Goal: Book appointment/travel/reservation

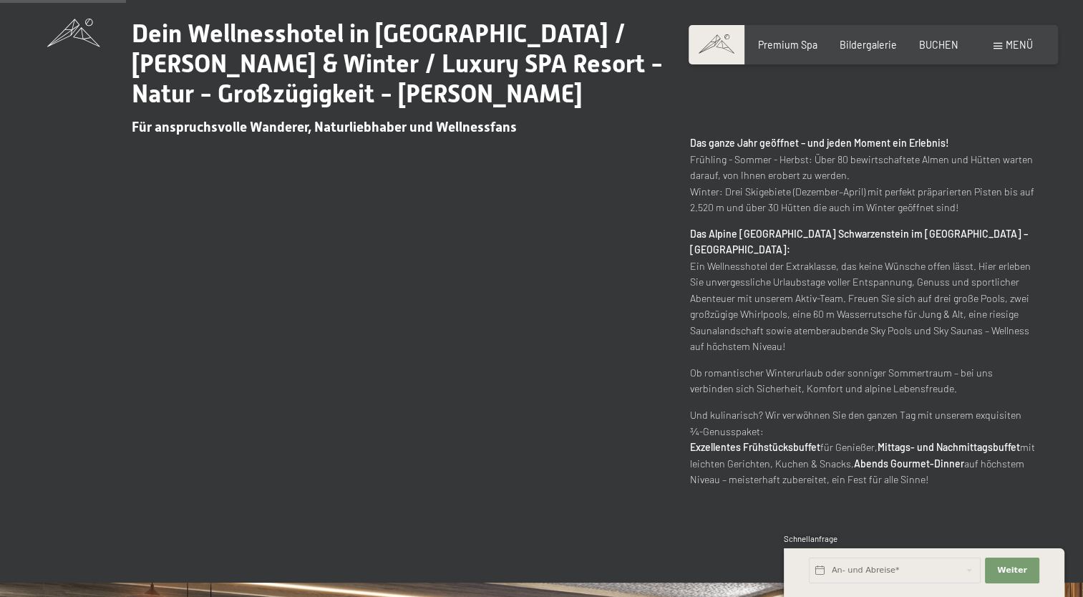
scroll to position [787, 0]
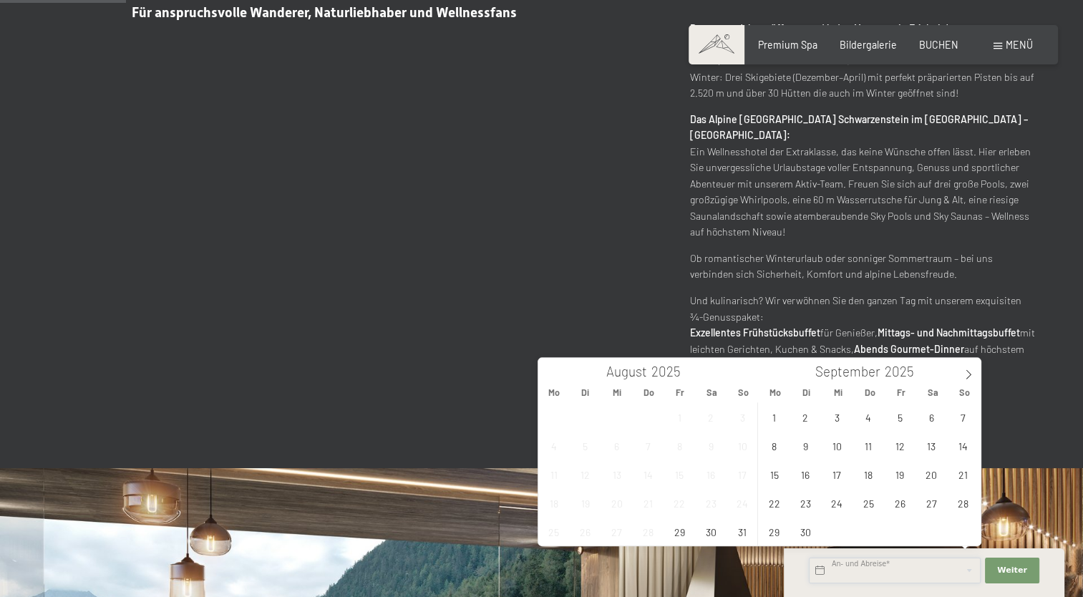
click at [883, 573] on input "text" at bounding box center [895, 570] width 172 height 26
click at [678, 537] on span "29" at bounding box center [679, 531] width 28 height 28
click at [744, 537] on span "31" at bounding box center [742, 531] width 28 height 28
type input "Fr. 29.08.2025 - So. 31.08.2025"
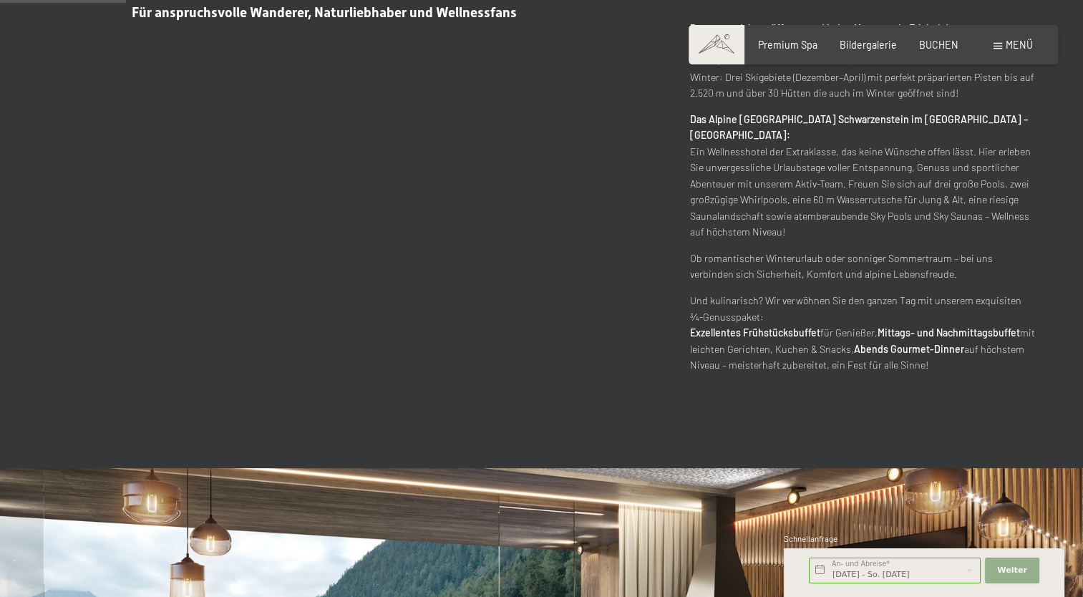
click at [995, 570] on button "Weiter Adressfelder ausblenden" at bounding box center [1012, 570] width 54 height 26
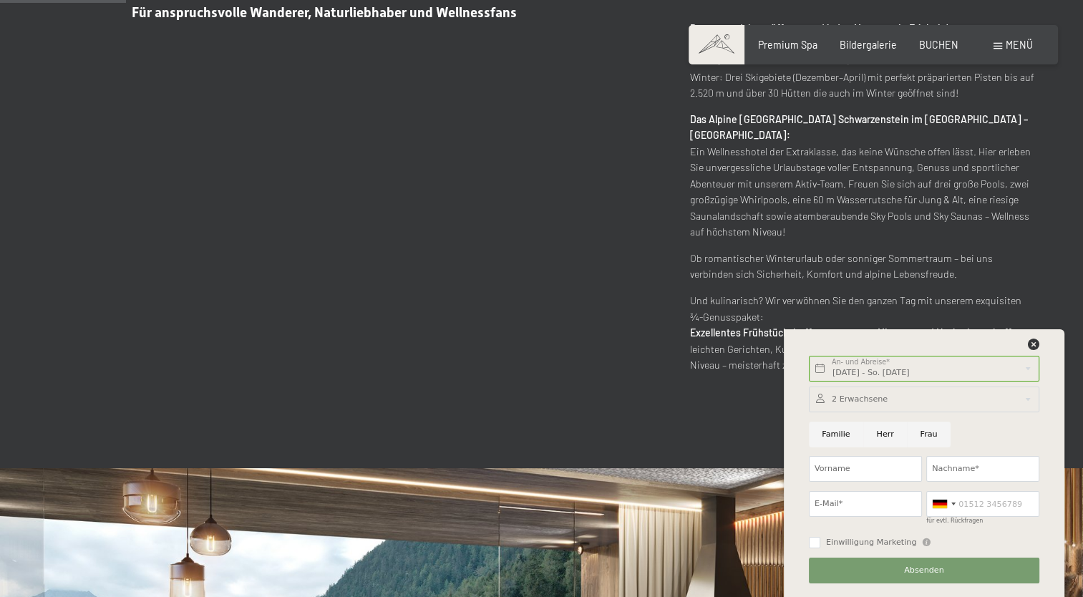
click at [883, 437] on input "Herr" at bounding box center [885, 434] width 44 height 26
radio input "true"
click at [837, 467] on input "Vorname" at bounding box center [865, 469] width 113 height 26
type input "Florian"
type input "Manhardt"
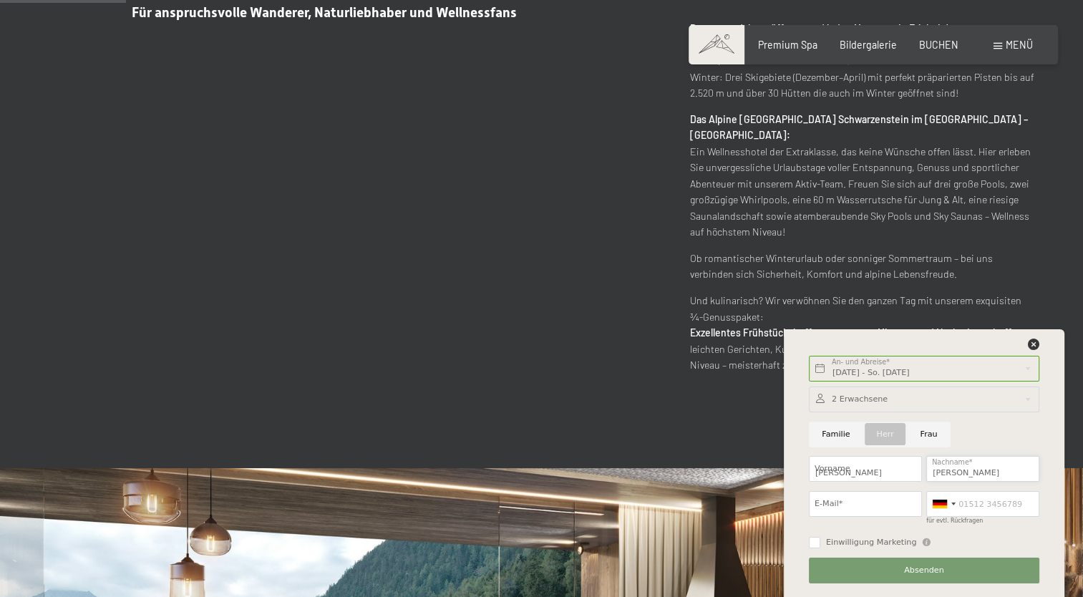
type input "f.manhardt@me.com"
type input "6601808988"
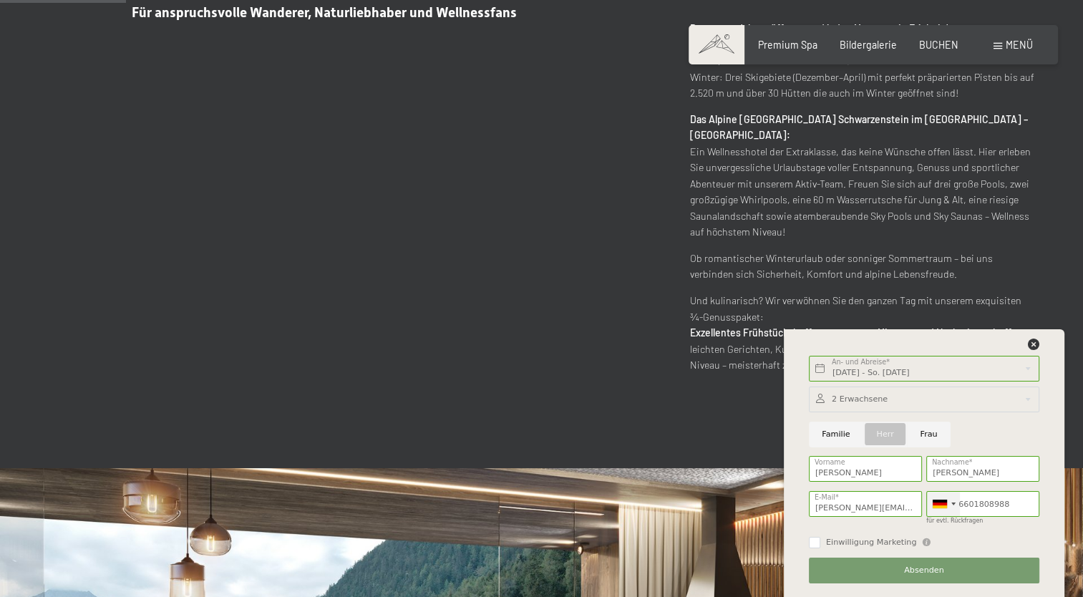
click at [937, 500] on div at bounding box center [939, 503] width 14 height 9
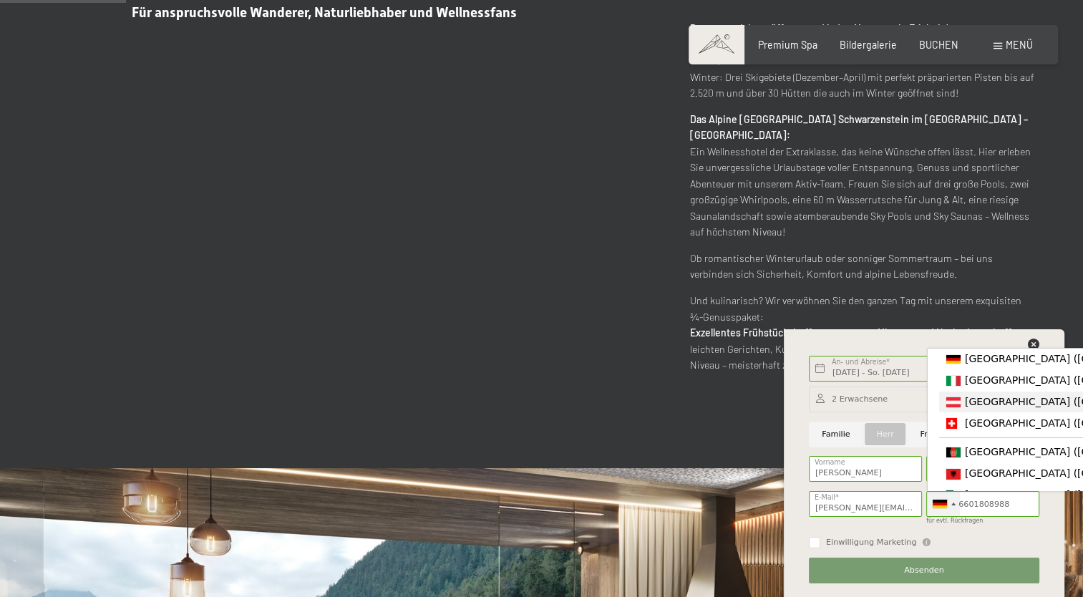
click at [982, 407] on span "[GEOGRAPHIC_DATA] ([GEOGRAPHIC_DATA])" at bounding box center [1076, 401] width 222 height 11
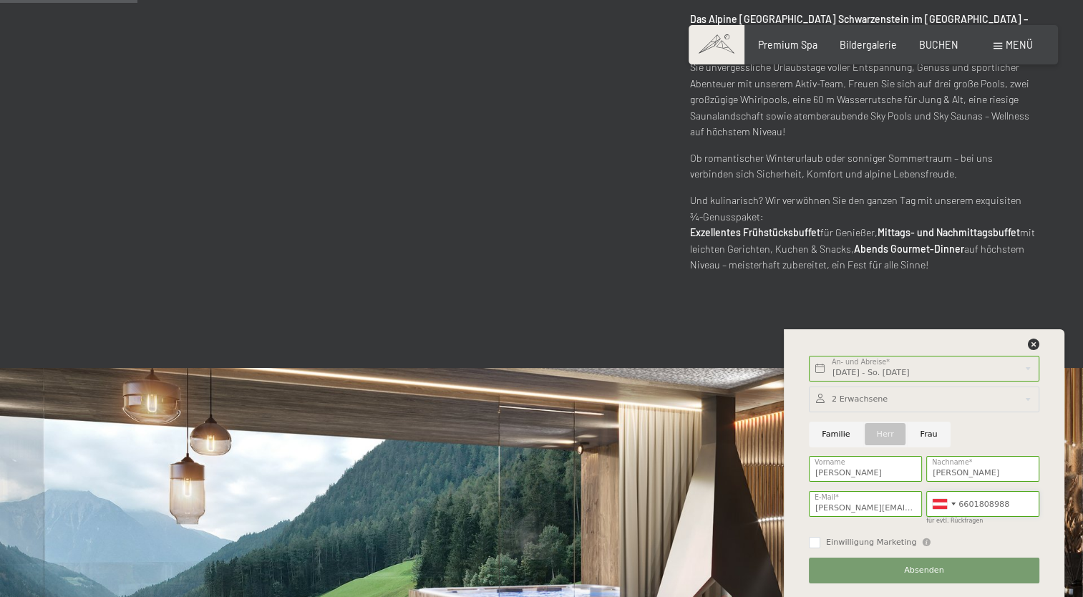
scroll to position [1002, 0]
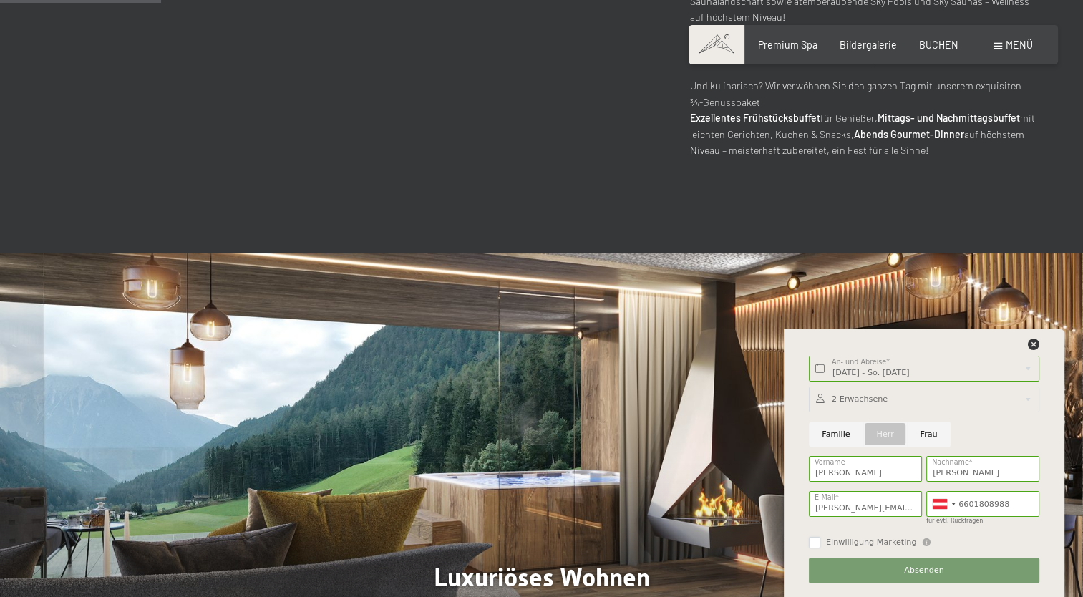
click at [819, 542] on input "Einwilligung Marketing" at bounding box center [814, 542] width 11 height 11
checkbox input "true"
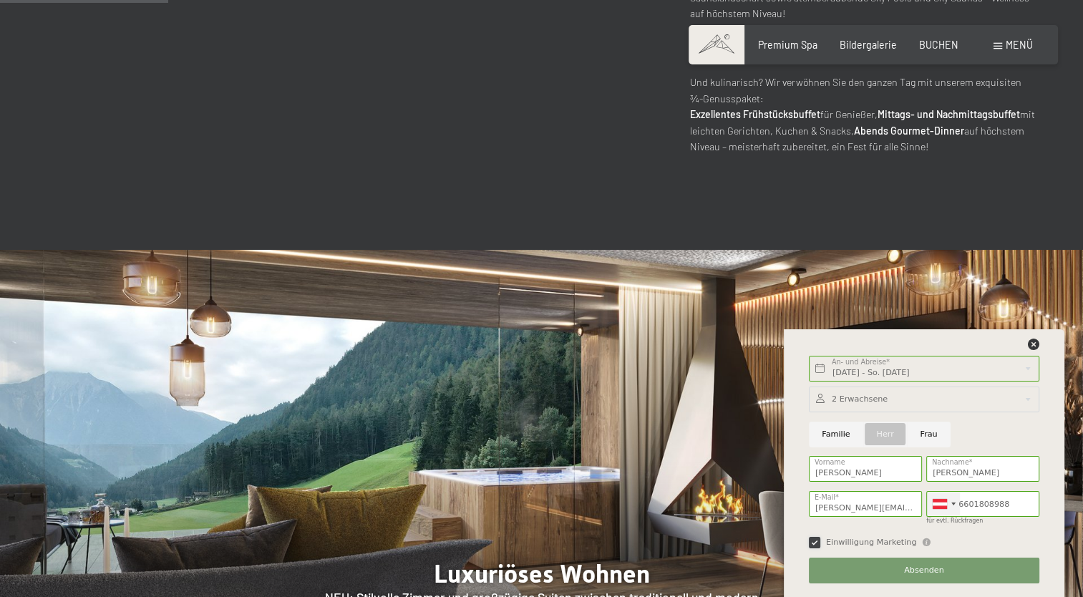
scroll to position [930, 0]
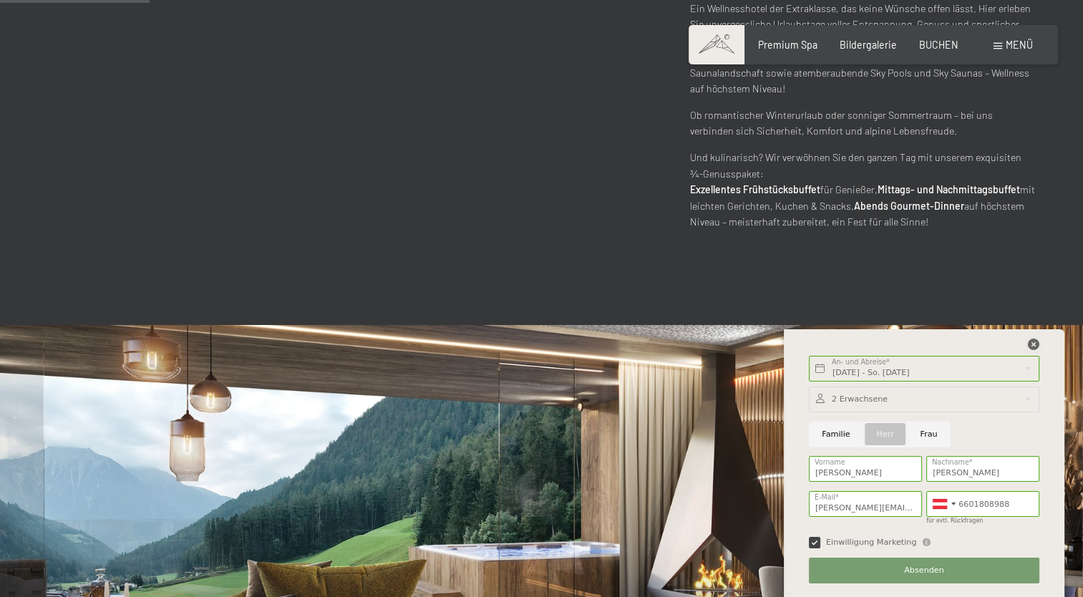
click at [1032, 341] on icon at bounding box center [1033, 343] width 11 height 11
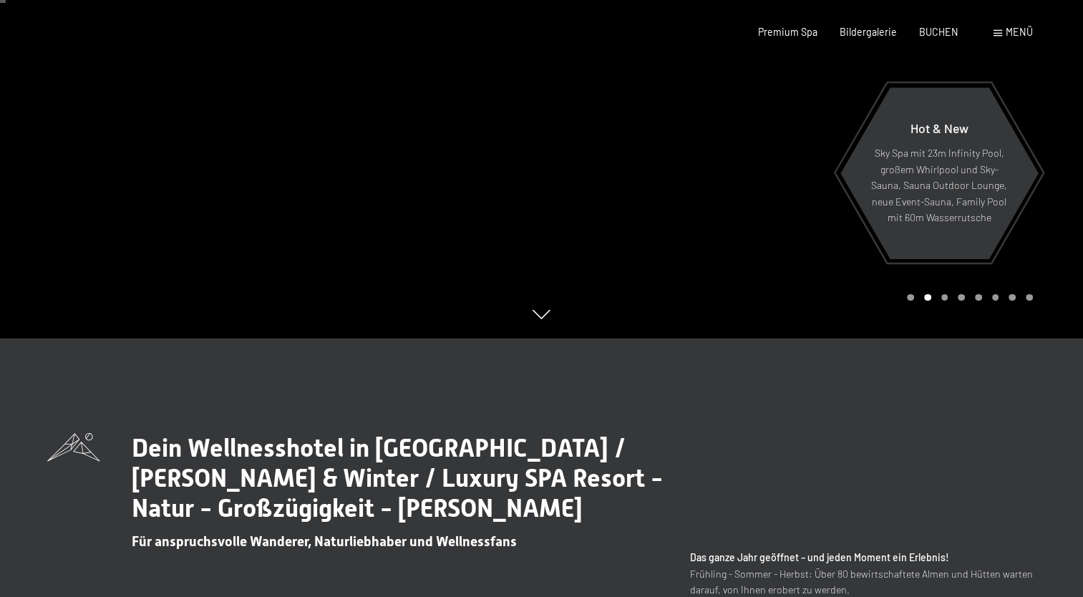
scroll to position [0, 0]
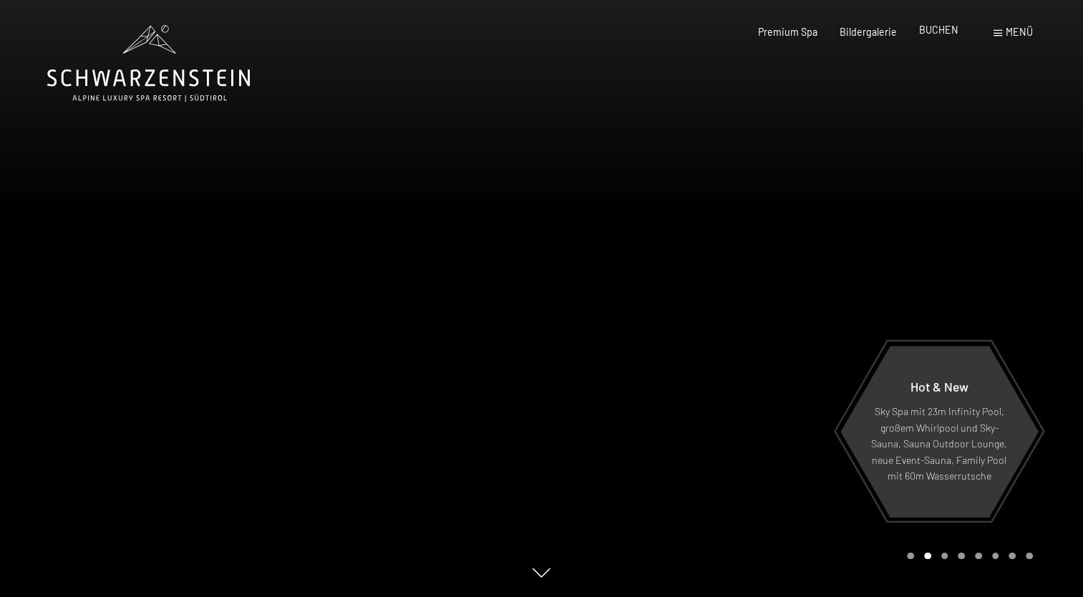
click at [947, 34] on span "BUCHEN" at bounding box center [938, 30] width 39 height 12
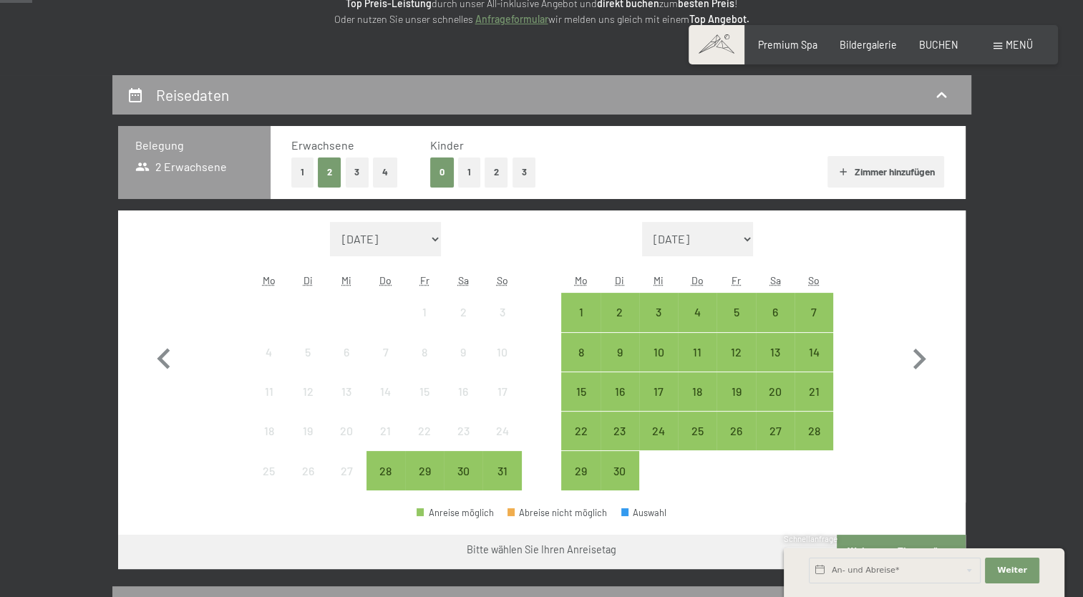
scroll to position [286, 0]
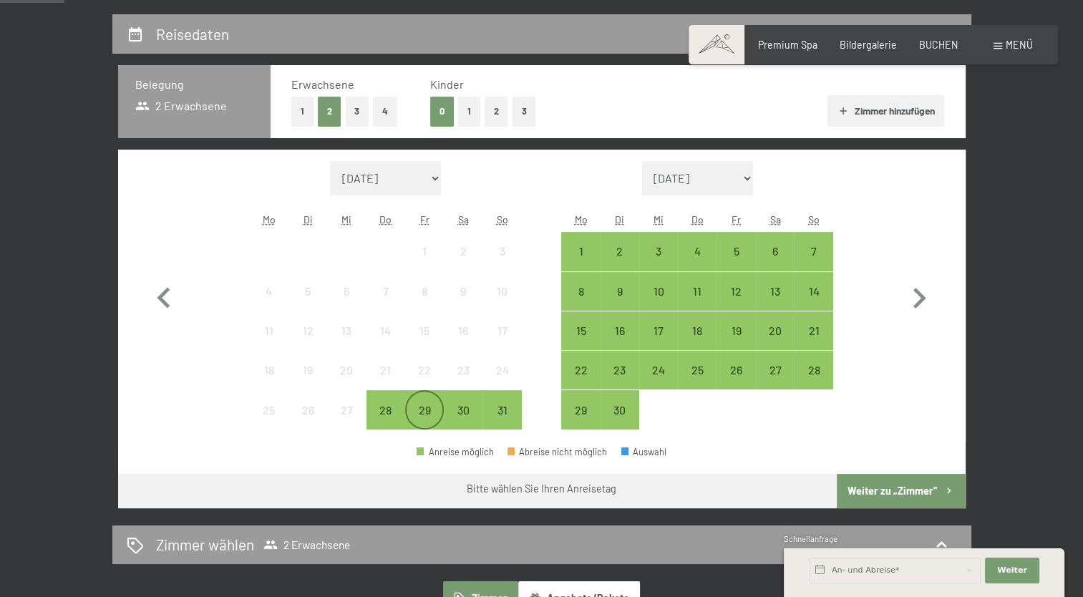
click at [418, 404] on div "29" at bounding box center [424, 422] width 36 height 36
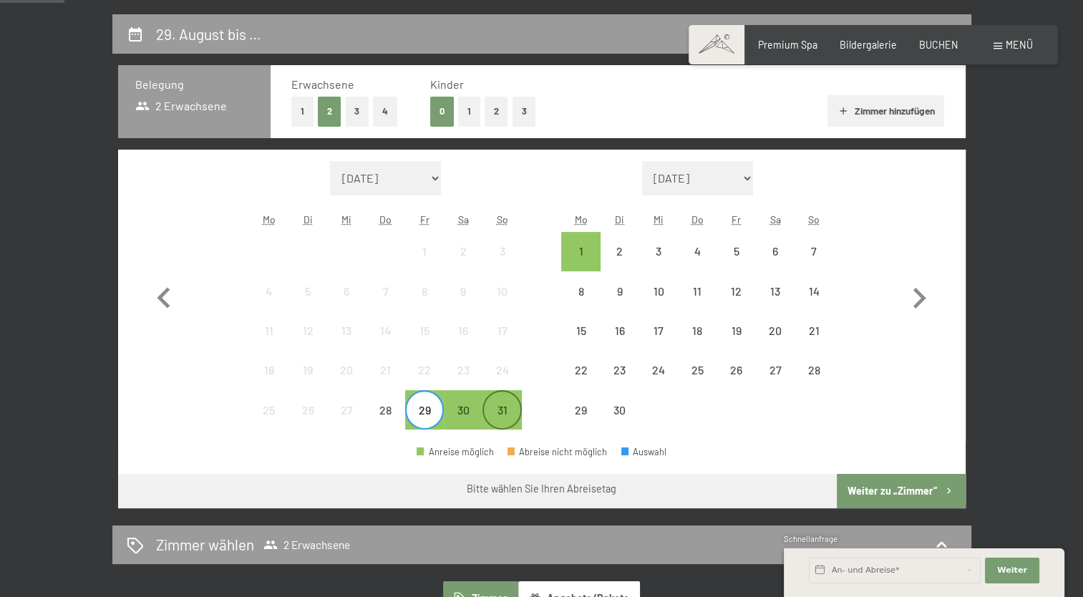
click at [504, 420] on div "31" at bounding box center [502, 422] width 36 height 36
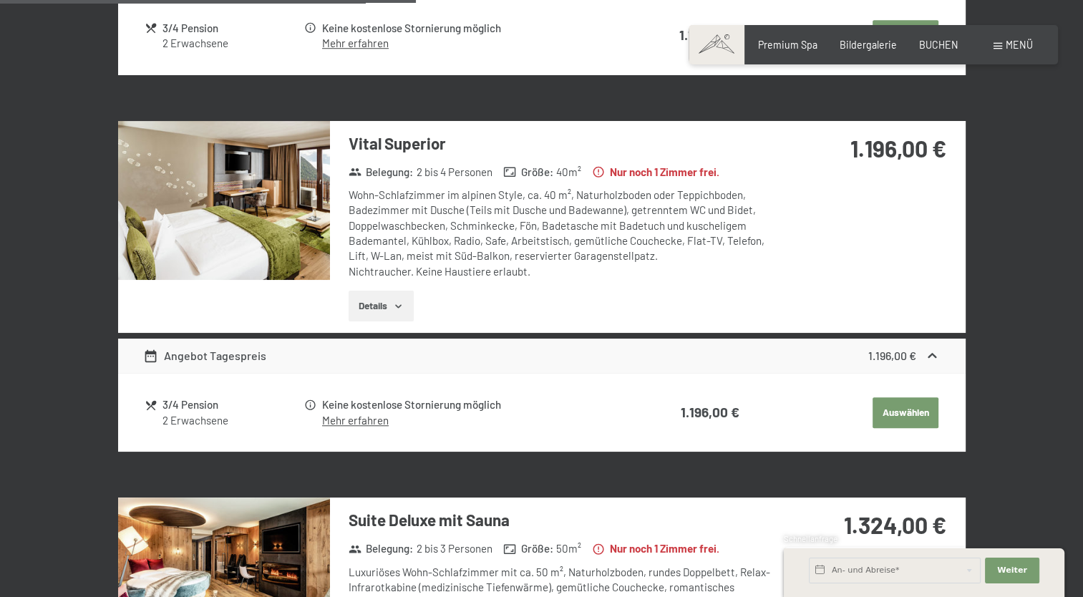
scroll to position [1145, 0]
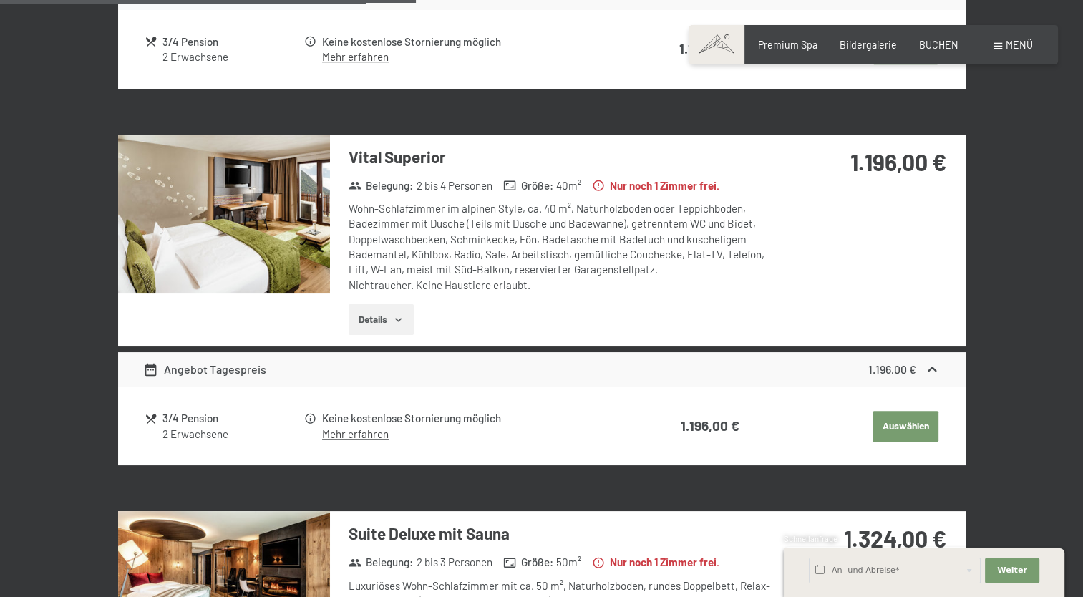
click at [886, 65] on button "Auswählen" at bounding box center [905, 49] width 66 height 31
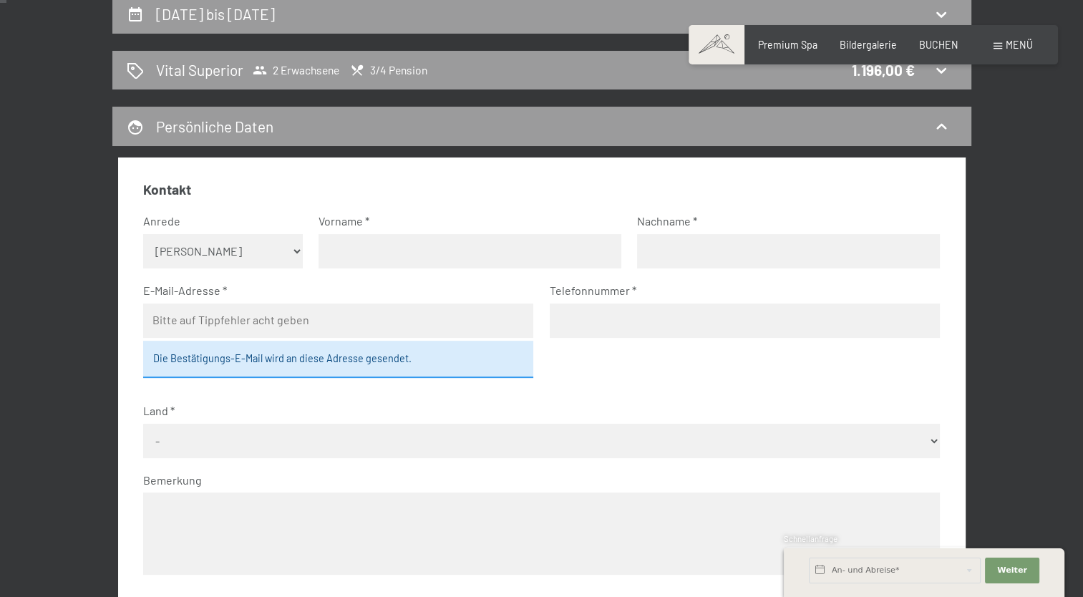
scroll to position [0, 0]
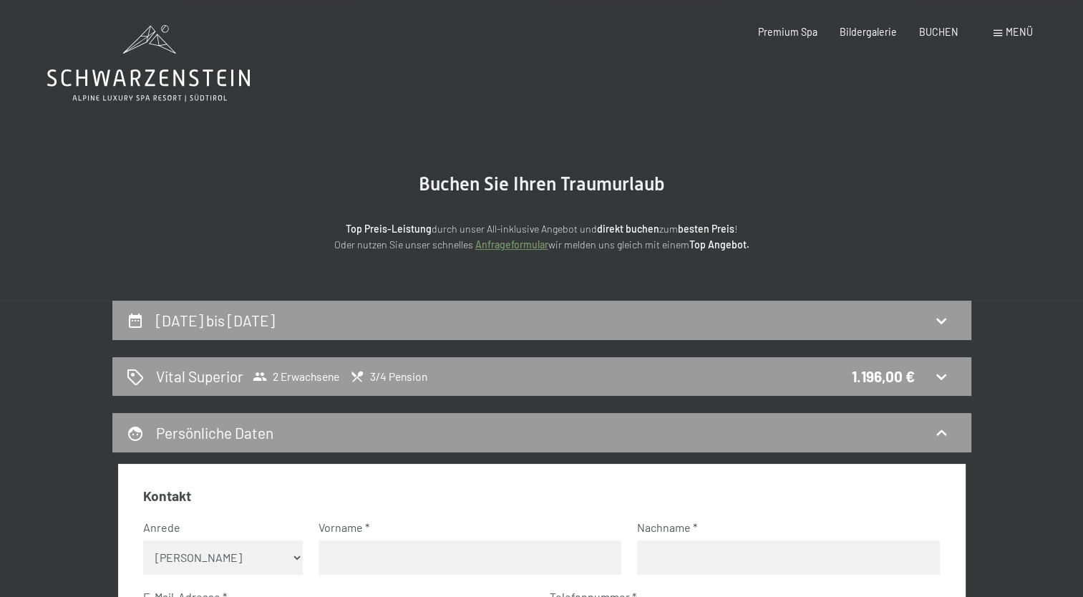
click at [195, 62] on icon at bounding box center [148, 63] width 203 height 77
